Goal: Find specific page/section: Find specific page/section

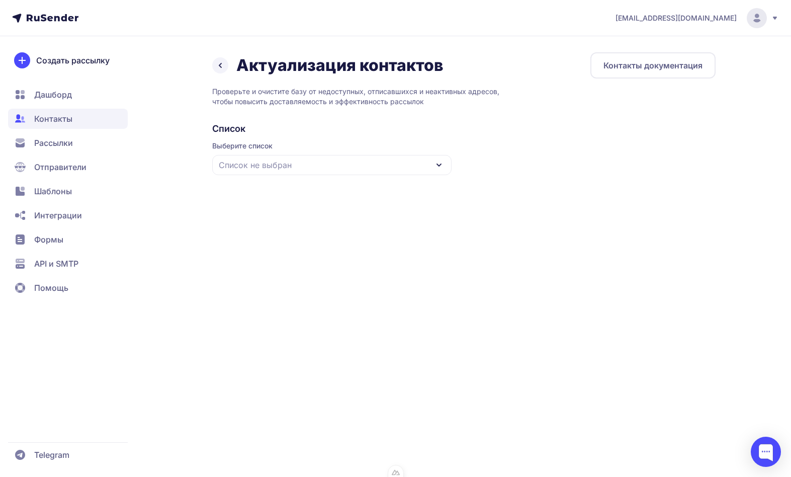
click at [666, 73] on link "Контакты документация" at bounding box center [652, 65] width 125 height 26
